Goal: Transaction & Acquisition: Purchase product/service

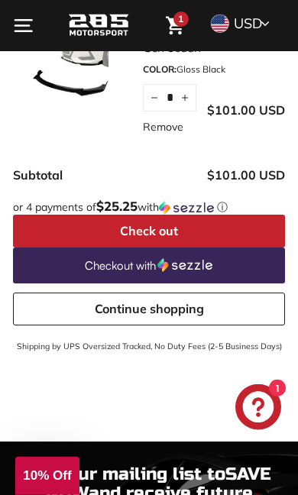
scroll to position [186, 0]
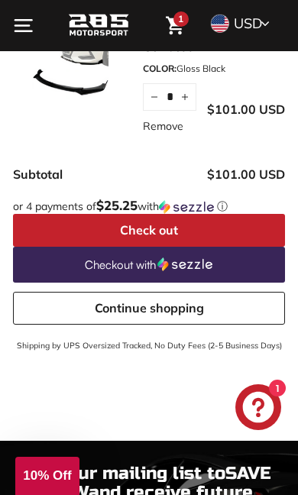
click at [210, 321] on link "Continue shopping" at bounding box center [149, 308] width 272 height 33
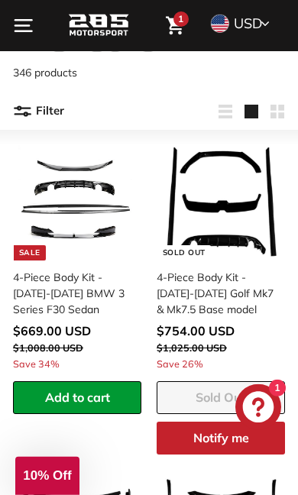
scroll to position [116, 0]
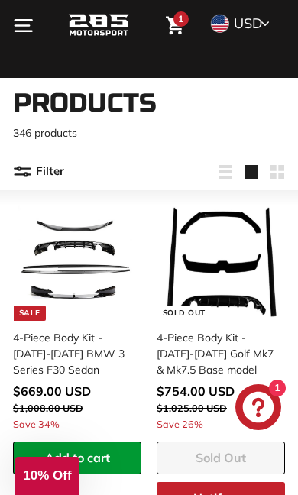
click at [27, 188] on button ". . . . Filter" at bounding box center [38, 171] width 51 height 37
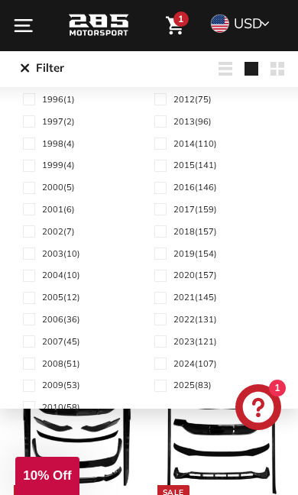
scroll to position [71, 0]
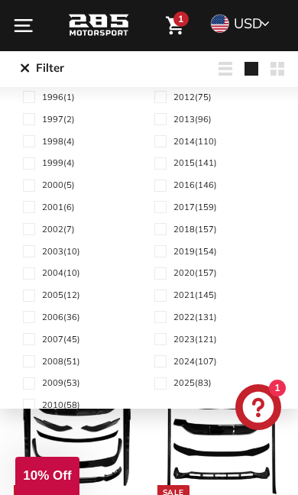
click at [209, 324] on span "2022 (131)" at bounding box center [195, 317] width 44 height 13
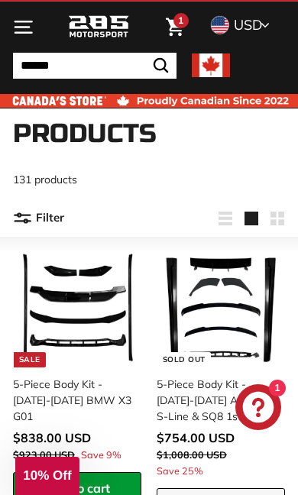
scroll to position [40, 0]
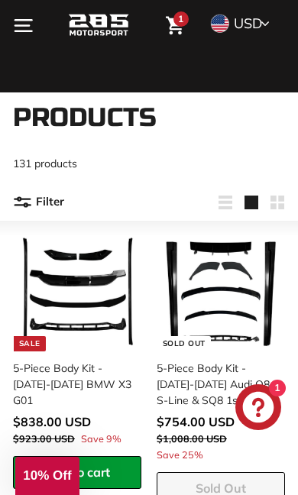
click at [36, 202] on button ". . . . Filter" at bounding box center [38, 202] width 51 height 37
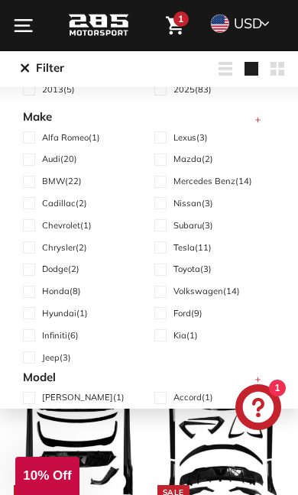
scroll to position [358, 0]
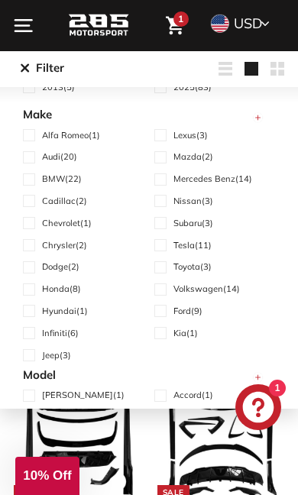
click at [199, 206] on label "Nissan (3)" at bounding box center [214, 201] width 121 height 15
